Goal: Transaction & Acquisition: Purchase product/service

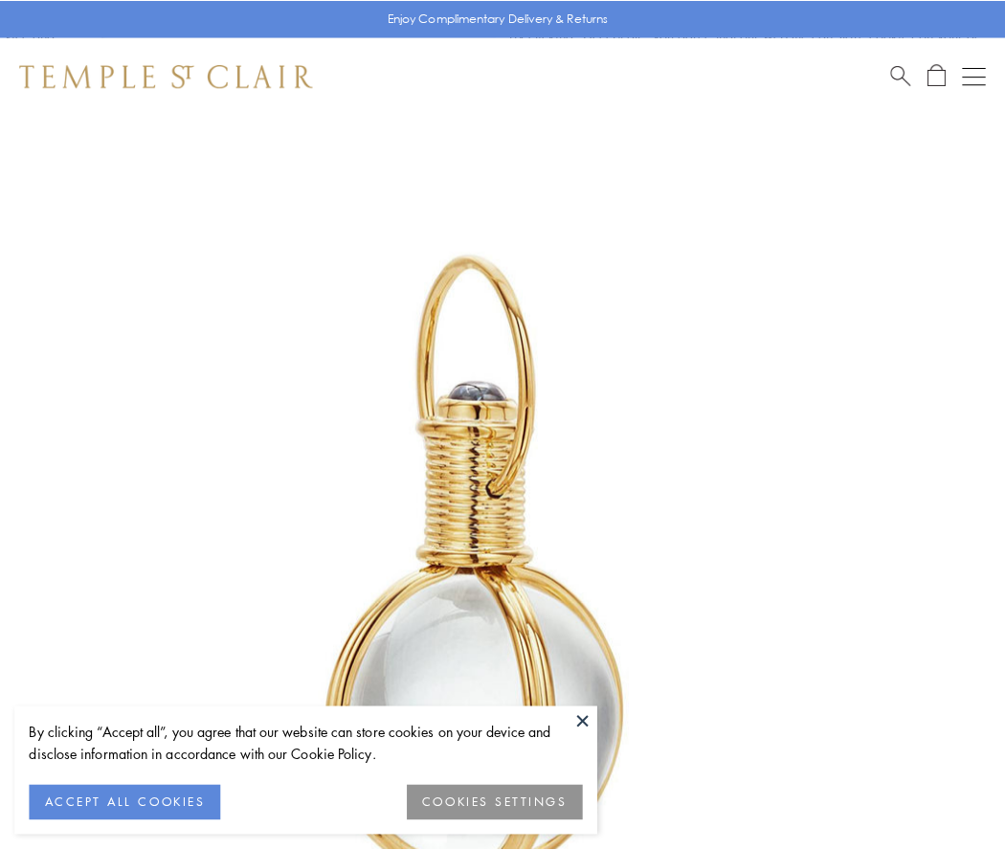
scroll to position [499, 0]
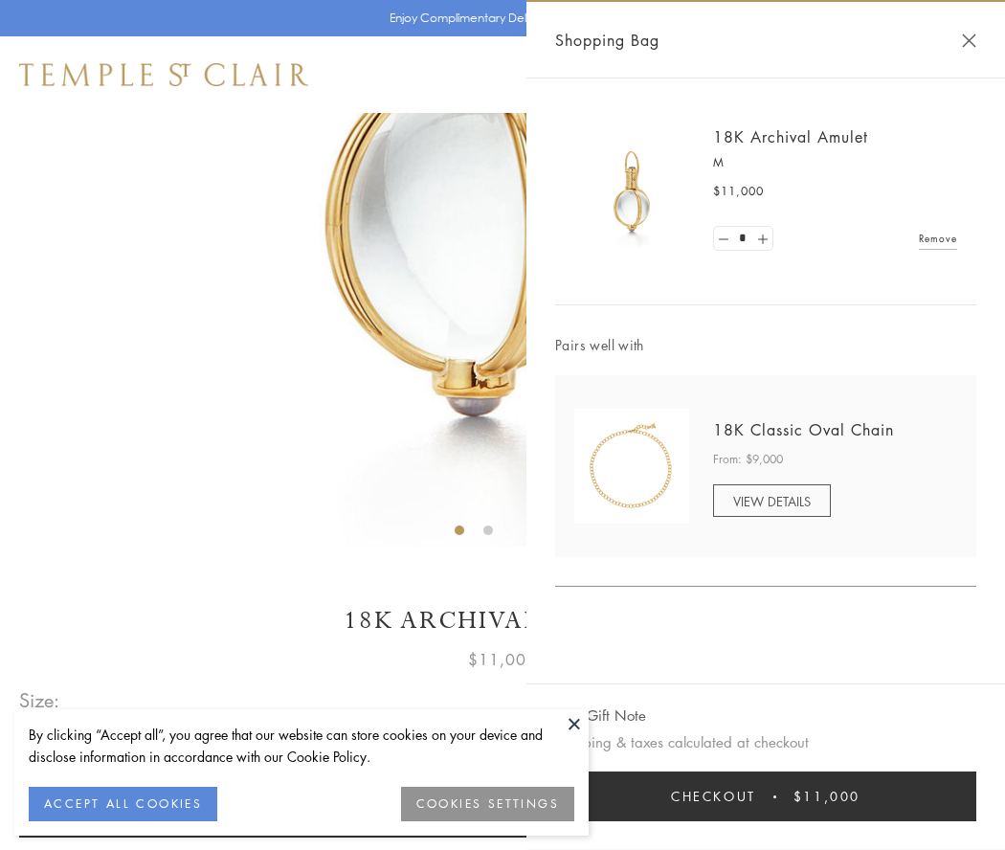
click at [765, 796] on button "Checkout $11,000" at bounding box center [765, 796] width 421 height 50
